Goal: Obtain resource: Download file/media

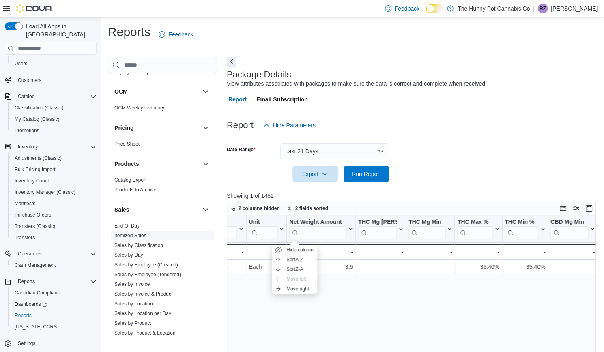
scroll to position [389, 0]
click at [131, 233] on link "Itemized Sales" at bounding box center [130, 235] width 32 height 6
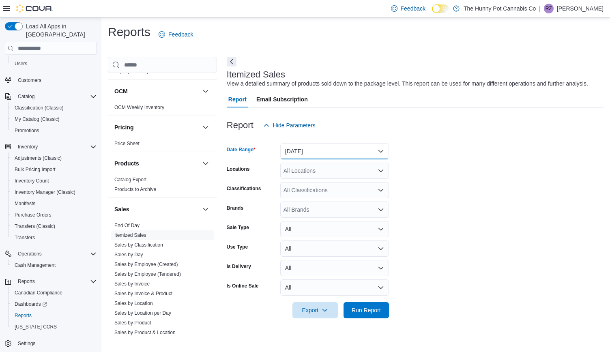
click at [325, 149] on button "[DATE]" at bounding box center [334, 151] width 109 height 16
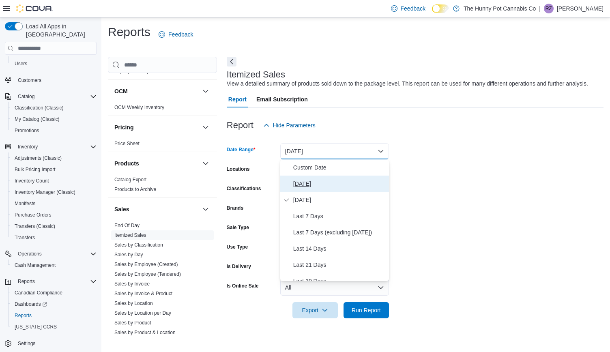
click at [303, 183] on span "[DATE]" at bounding box center [339, 184] width 93 height 10
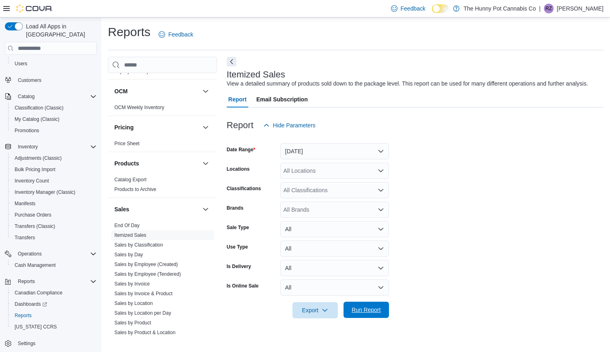
click at [368, 310] on span "Run Report" at bounding box center [366, 310] width 29 height 8
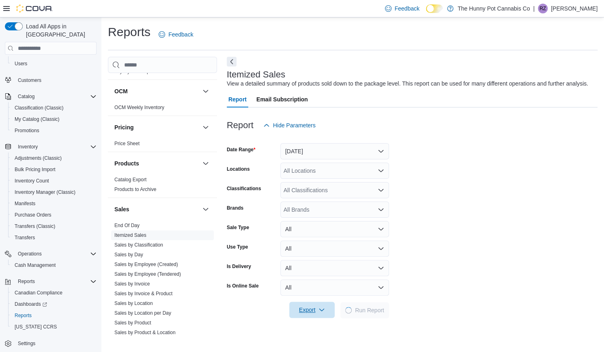
click at [321, 309] on icon "button" at bounding box center [322, 310] width 6 height 6
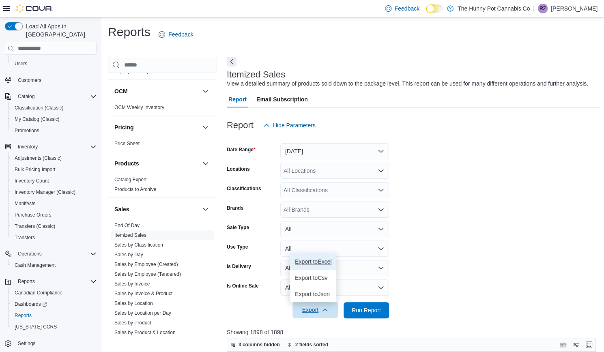
click at [323, 263] on span "Export to Excel" at bounding box center [313, 261] width 37 height 6
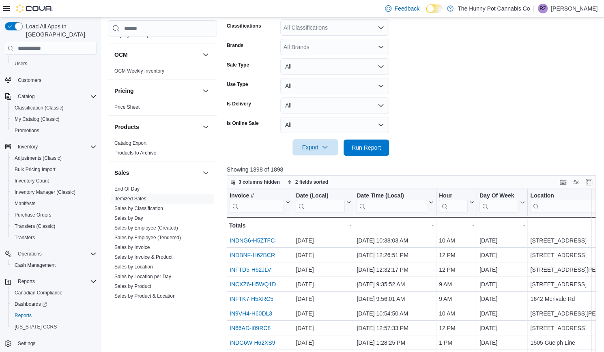
click at [312, 147] on span "Export" at bounding box center [315, 147] width 36 height 16
click at [310, 161] on span "Export to Excel" at bounding box center [316, 164] width 37 height 6
